Goal: Task Accomplishment & Management: Use online tool/utility

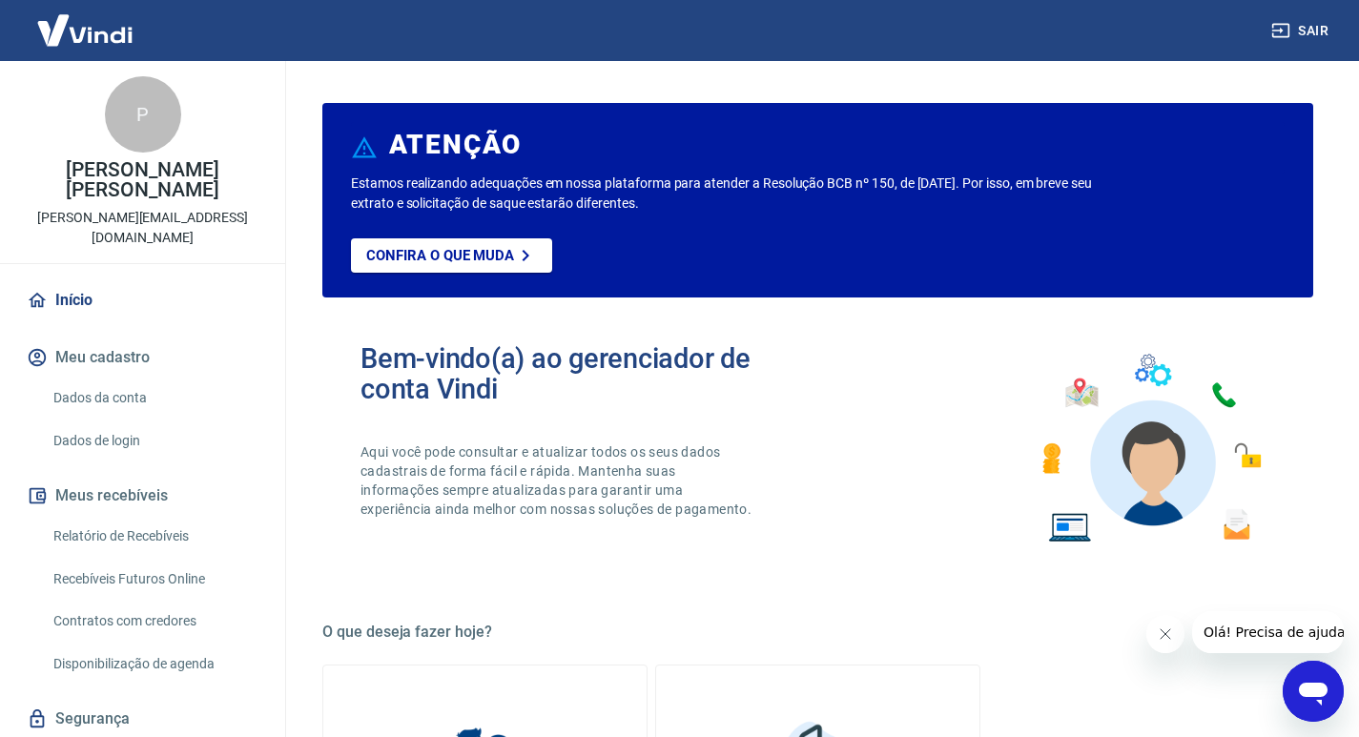
click at [186, 560] on link "Recebíveis Futuros Online" at bounding box center [154, 579] width 216 height 39
